Goal: Information Seeking & Learning: Learn about a topic

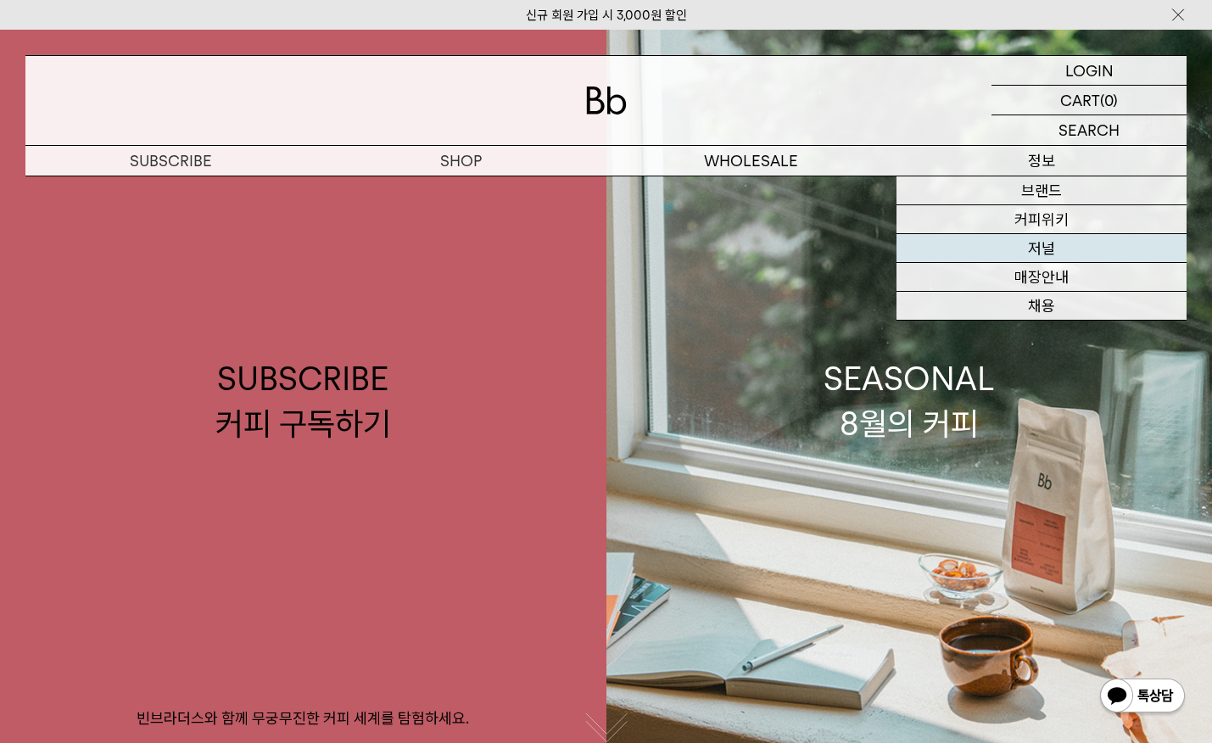
click at [1068, 245] on link "저널" at bounding box center [1042, 248] width 290 height 29
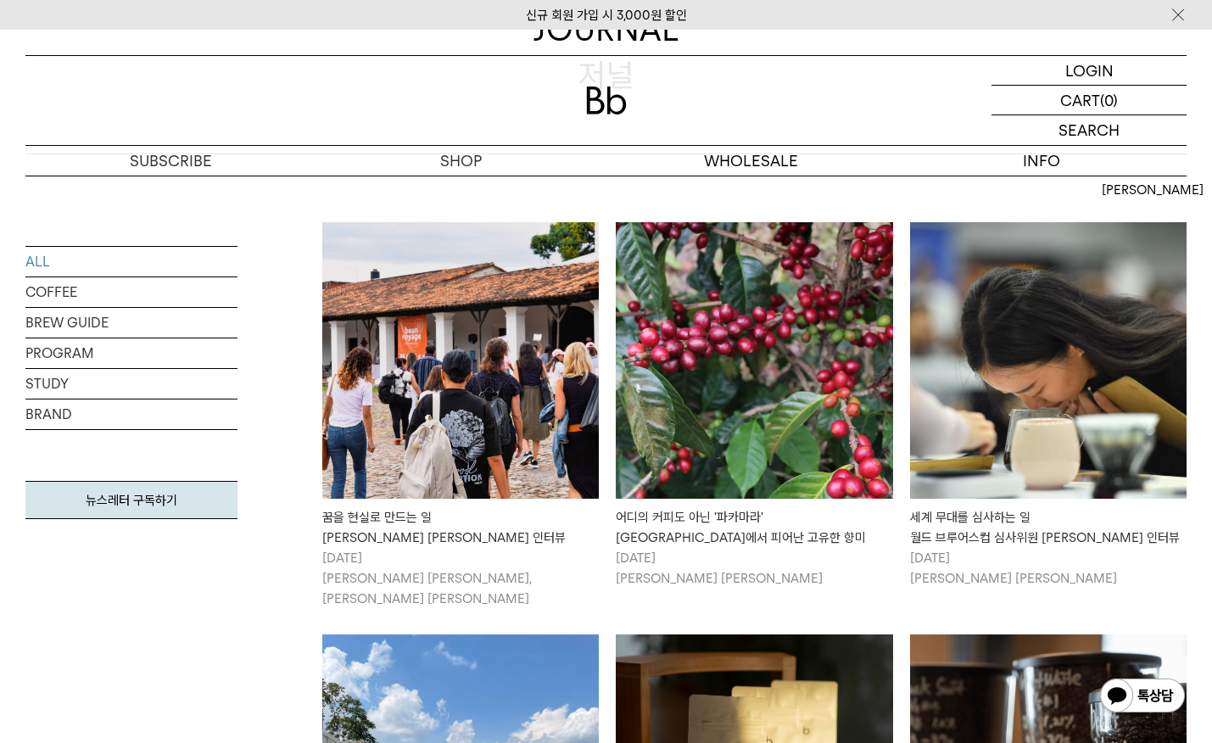
scroll to position [232, 0]
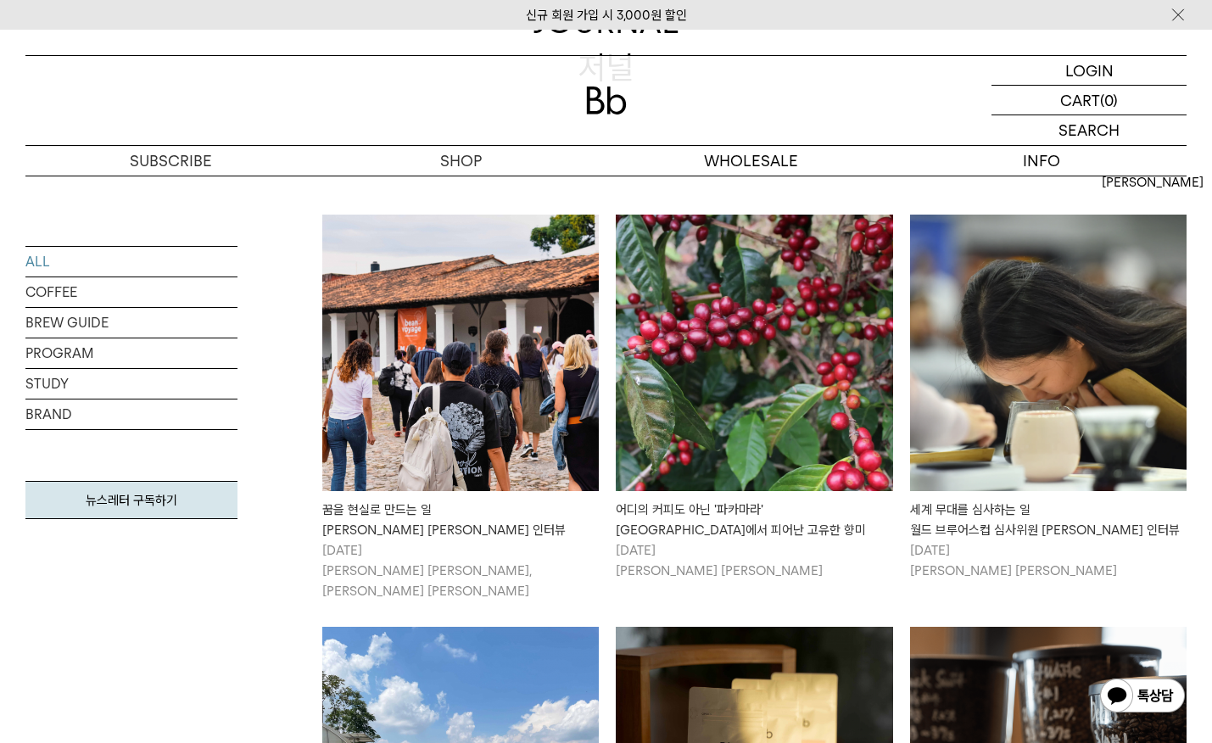
click at [392, 410] on img at bounding box center [460, 353] width 277 height 277
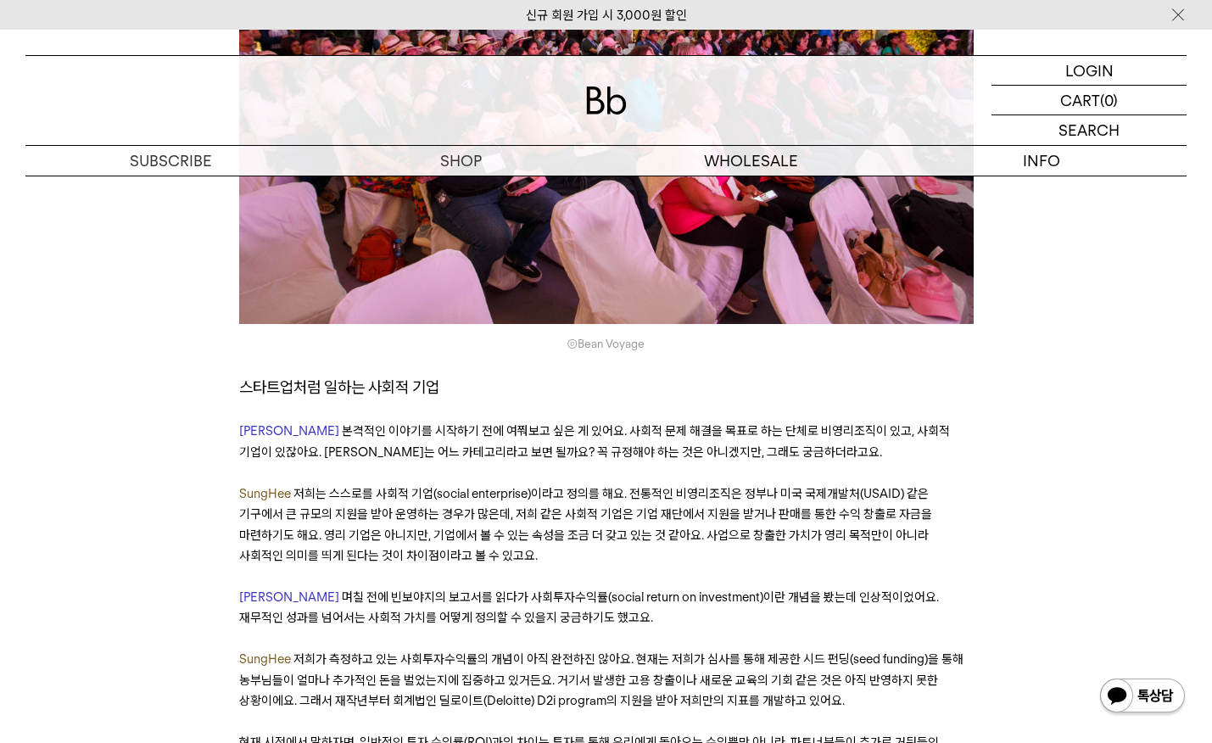
scroll to position [2235, 0]
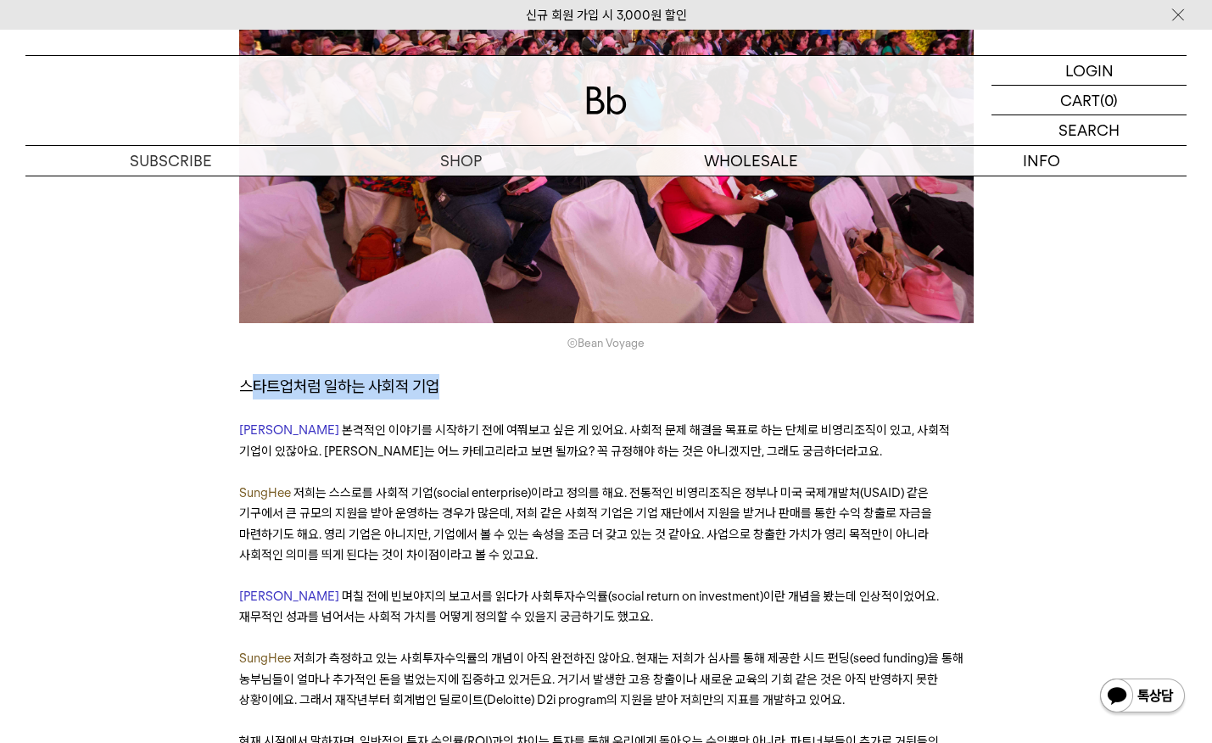
drag, startPoint x: 247, startPoint y: 322, endPoint x: 482, endPoint y: 344, distance: 236.1
click at [479, 423] on span "본격적인 이야기를 시작하기 전에 여쭤보고 싶은 게 있어요. 사회적 문제 해결을 목표로 하는 단체로 비영리조직이 있고, 사회적 기업이 있잖아요.…" at bounding box center [594, 441] width 711 height 36
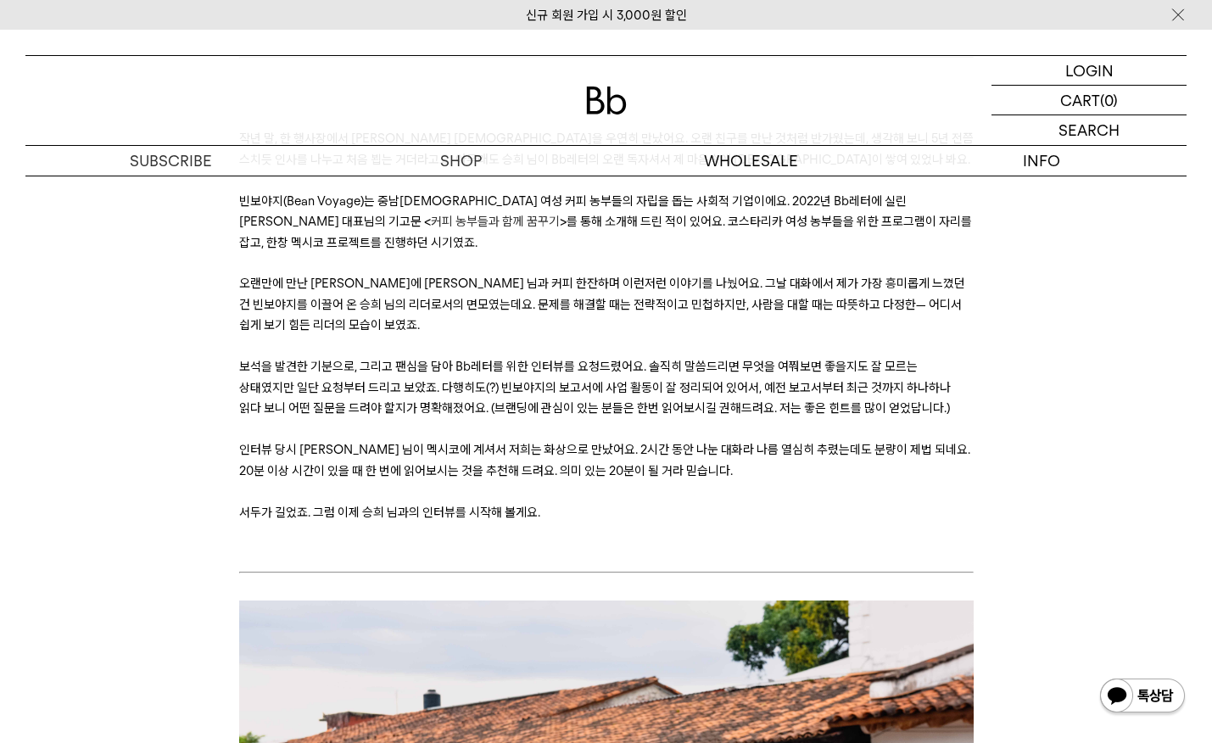
scroll to position [0, 0]
